Goal: Information Seeking & Learning: Understand process/instructions

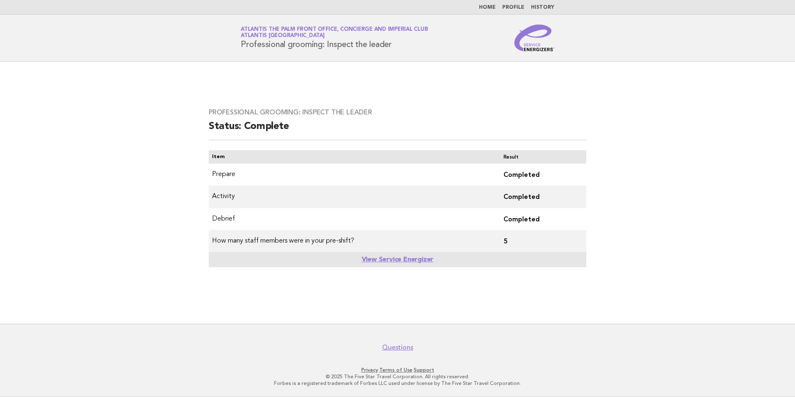
click at [487, 5] on link "Home" at bounding box center [487, 7] width 17 height 5
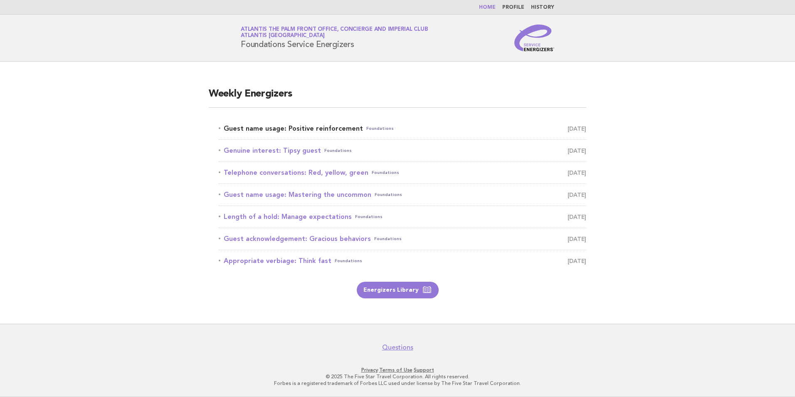
click at [267, 128] on link "Guest name usage: Positive reinforcement Foundations [DATE]" at bounding box center [403, 129] width 368 height 12
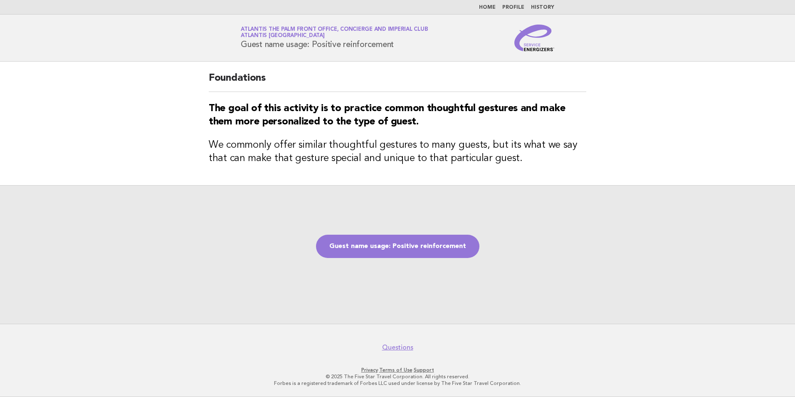
drag, startPoint x: 406, startPoint y: 45, endPoint x: 240, endPoint y: 50, distance: 165.6
click at [240, 50] on div "Service Energizers Atlantis The Palm Front Office, Concierge and Imperial Club …" at bounding box center [397, 38] width 337 height 27
copy h1 "Guest name usage: Positive reinforcement"
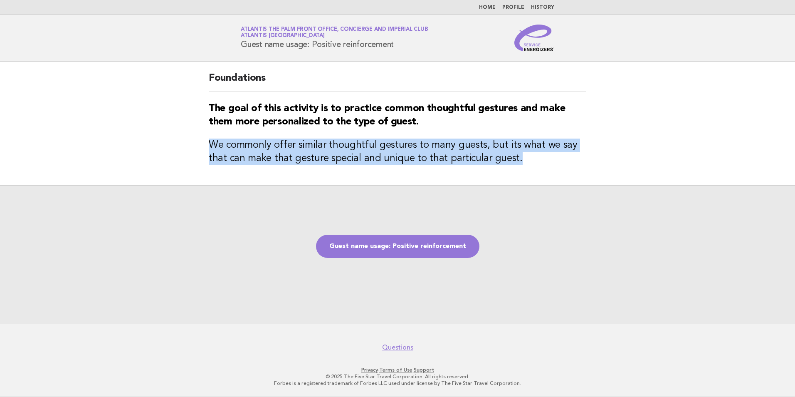
drag, startPoint x: 206, startPoint y: 141, endPoint x: 522, endPoint y: 154, distance: 315.9
click at [522, 154] on div "Foundations The goal of this activity is to practice common thoughtful gestures…" at bounding box center [398, 124] width 398 height 124
copy h3 "We commonly offer similar thoughtful gestures to many guests, but its what we s…"
click at [466, 247] on link "Guest name usage: Positive reinforcement" at bounding box center [397, 246] width 163 height 23
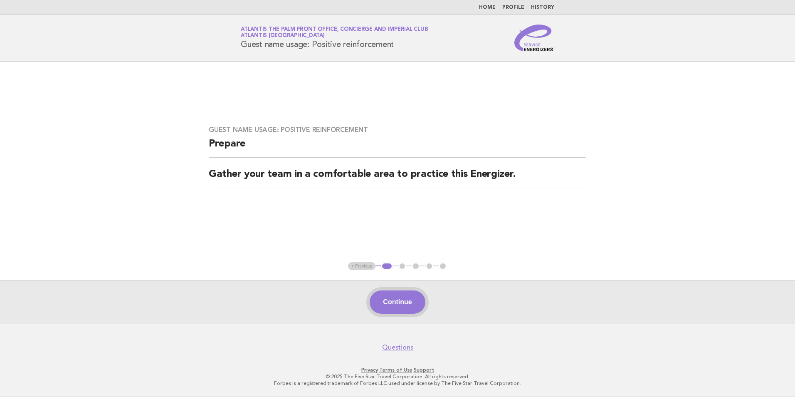
click at [398, 311] on button "Continue" at bounding box center [397, 301] width 55 height 23
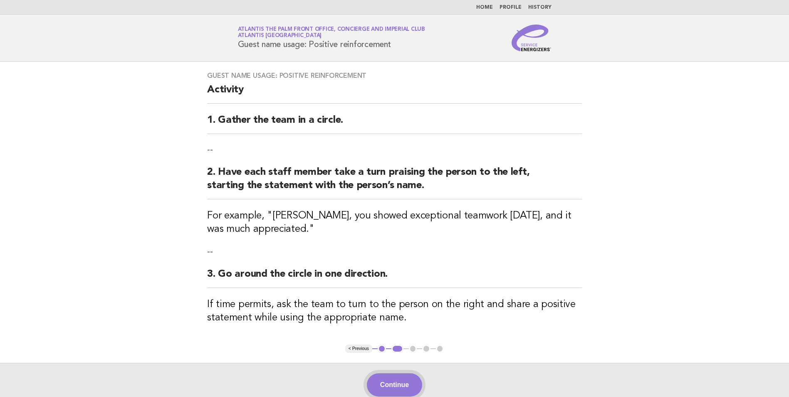
click at [395, 381] on button "Continue" at bounding box center [394, 384] width 55 height 23
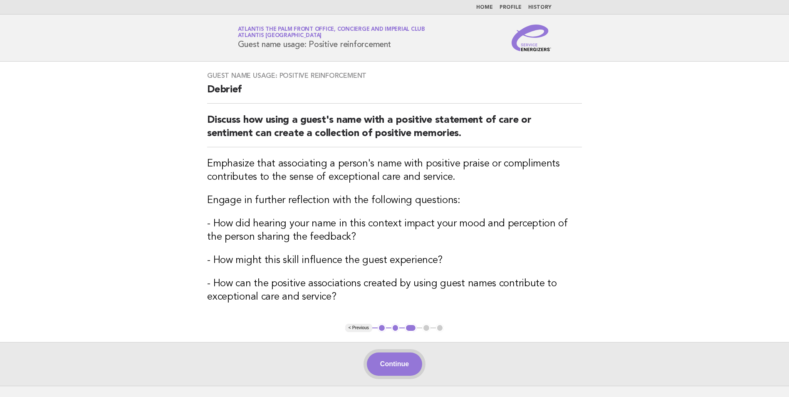
click at [395, 359] on button "Continue" at bounding box center [394, 363] width 55 height 23
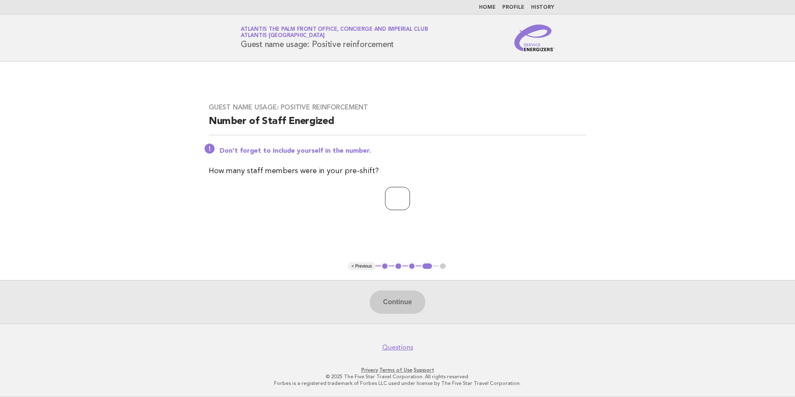
click at [390, 205] on input "number" at bounding box center [397, 198] width 25 height 23
type input "**"
click at [398, 295] on button "Continue" at bounding box center [397, 301] width 55 height 23
